Goal: Navigation & Orientation: Find specific page/section

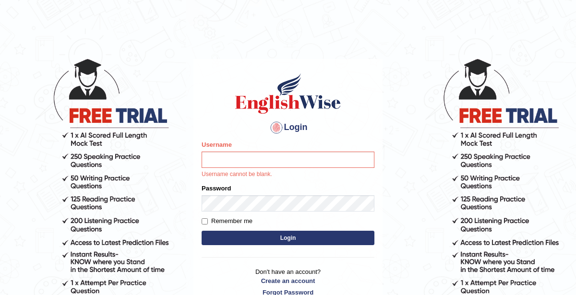
click at [285, 159] on input "Username" at bounding box center [288, 160] width 173 height 16
type input "KaurRavinder"
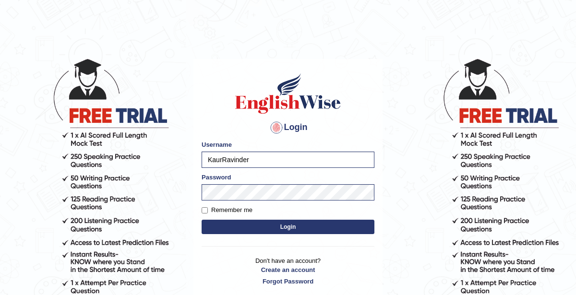
click at [303, 230] on button "Login" at bounding box center [288, 227] width 173 height 14
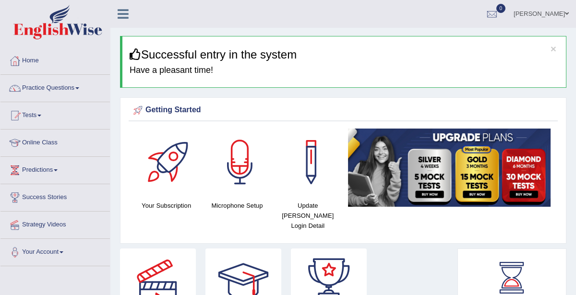
click at [51, 148] on link "Online Class" at bounding box center [54, 142] width 109 height 24
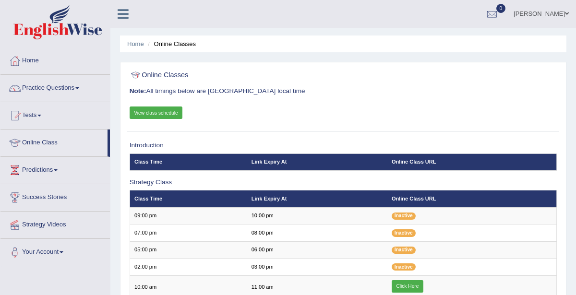
click at [154, 112] on link "View class schedule" at bounding box center [156, 113] width 53 height 12
click at [56, 140] on link "Online Class" at bounding box center [53, 142] width 107 height 24
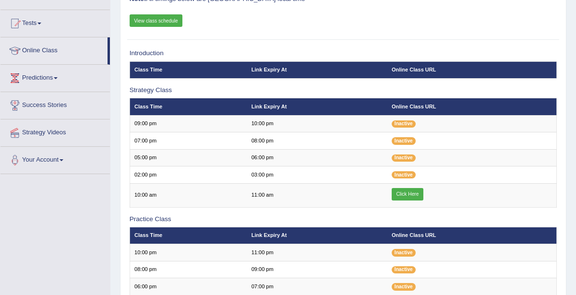
scroll to position [91, 0]
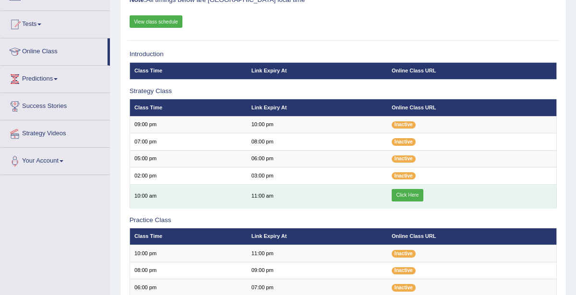
click at [408, 194] on link "Click Here" at bounding box center [408, 195] width 32 height 12
